Goal: Transaction & Acquisition: Purchase product/service

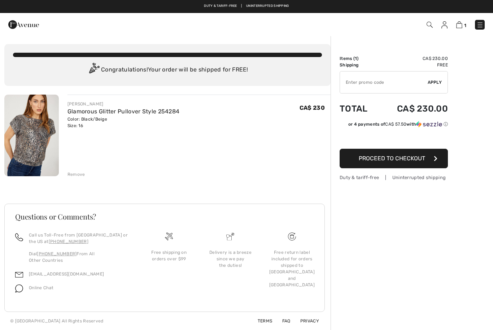
click at [440, 28] on span "1" at bounding box center [347, 25] width 273 height 10
click at [446, 27] on img at bounding box center [444, 24] width 6 height 7
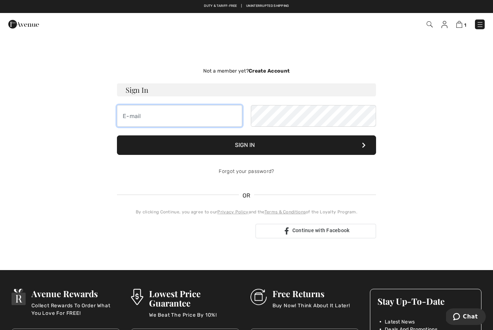
type input "[EMAIL_ADDRESS][DOMAIN_NAME]"
click at [246, 145] on button "Sign In" at bounding box center [246, 144] width 259 height 19
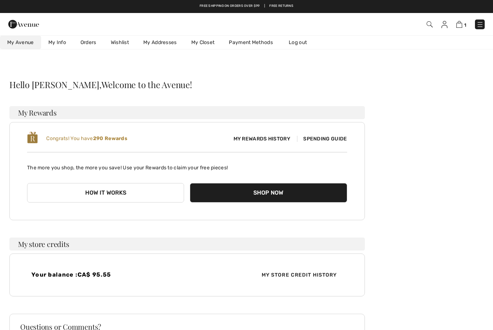
click at [459, 25] on img at bounding box center [459, 24] width 6 height 7
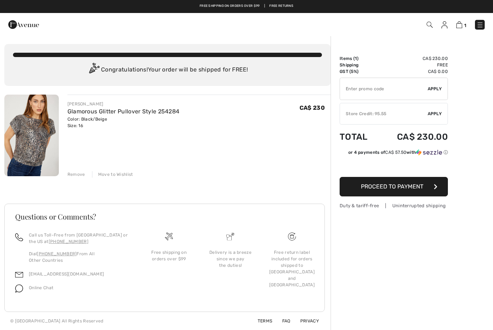
click at [379, 115] on div "Store Credit: 95.55" at bounding box center [384, 113] width 88 height 6
